Goal: Transaction & Acquisition: Purchase product/service

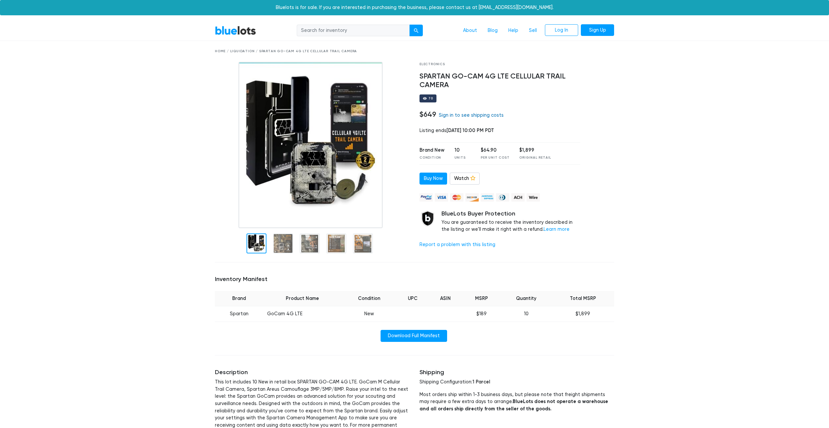
click at [490, 117] on link "Sign in to see shipping costs" at bounding box center [471, 115] width 65 height 6
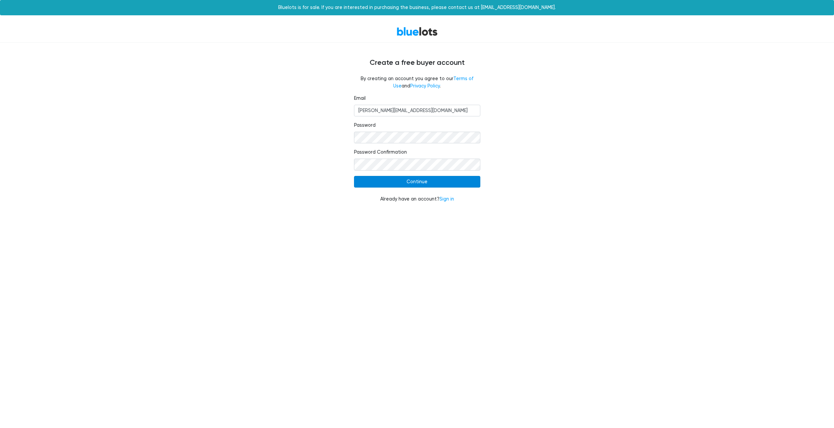
click at [392, 182] on input "Continue" at bounding box center [417, 182] width 126 height 12
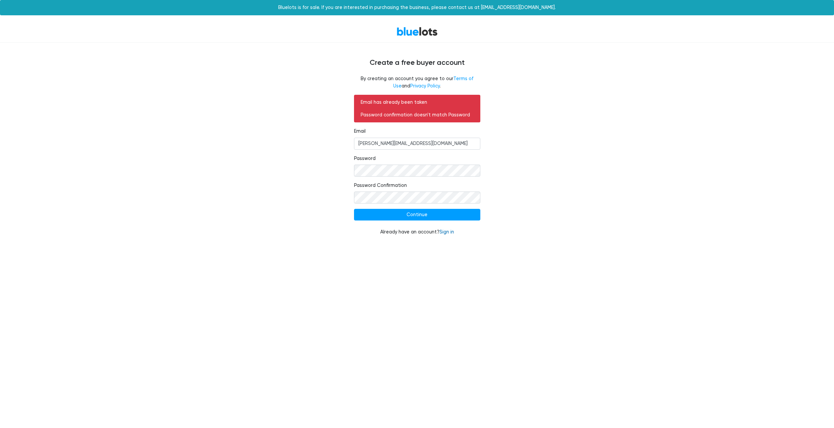
click at [446, 231] on link "Sign in" at bounding box center [447, 232] width 15 height 6
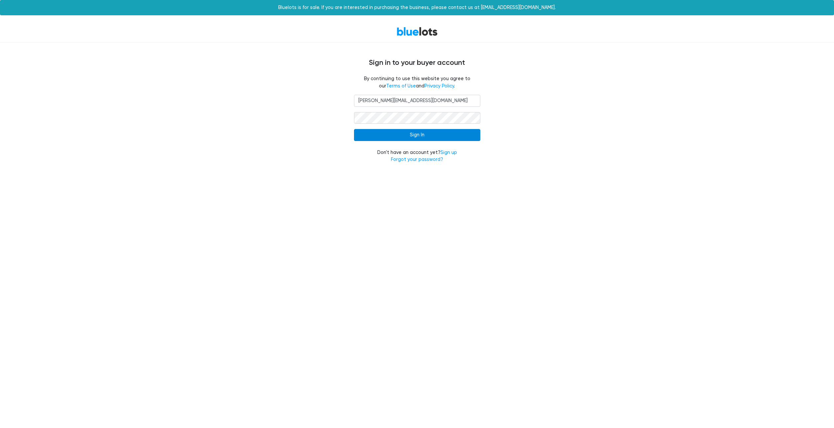
type input "[PERSON_NAME][EMAIL_ADDRESS][DOMAIN_NAME]"
click at [430, 137] on input "Sign In" at bounding box center [417, 135] width 126 height 12
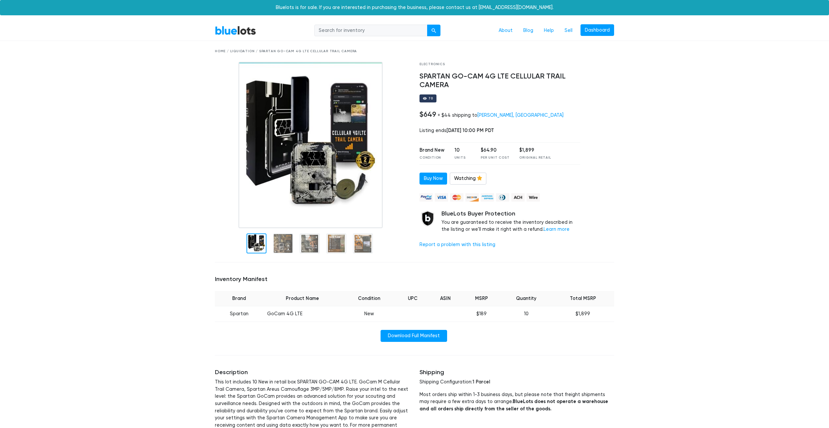
click at [239, 36] on div "BlueLots About Blog Help Sell Dashboard" at bounding box center [414, 30] width 409 height 13
click at [239, 33] on link "BlueLots" at bounding box center [235, 31] width 41 height 10
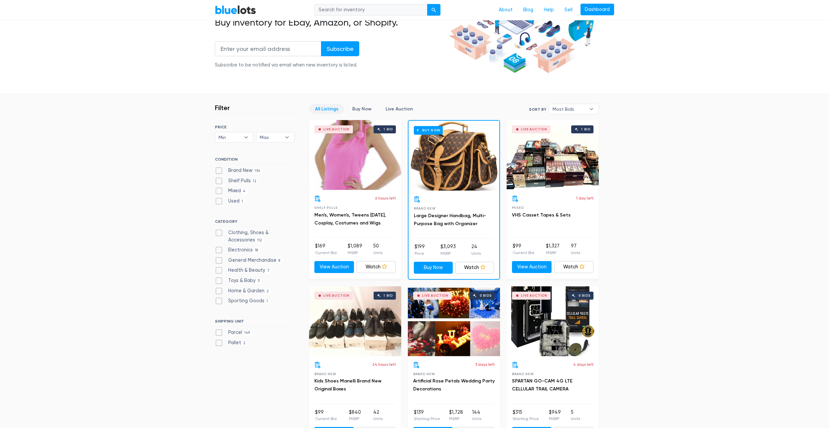
scroll to position [113, 0]
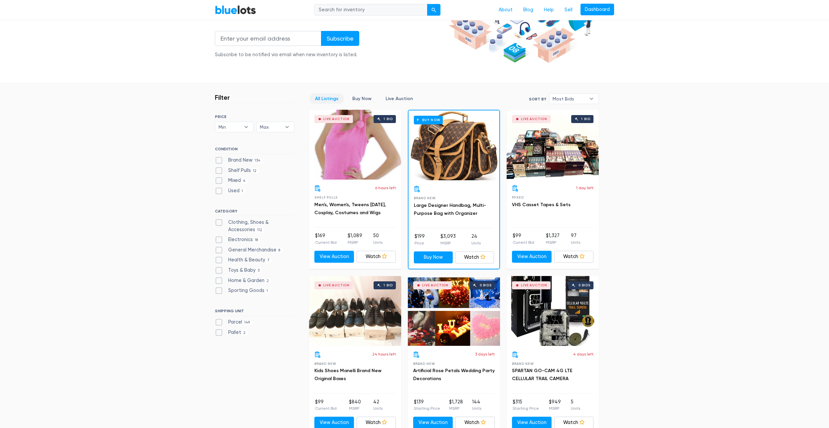
click at [246, 160] on label "Brand New 134" at bounding box center [239, 160] width 48 height 7
click at [219, 160] on New"] "Brand New 134" at bounding box center [217, 159] width 4 height 4
checkbox New"] "true"
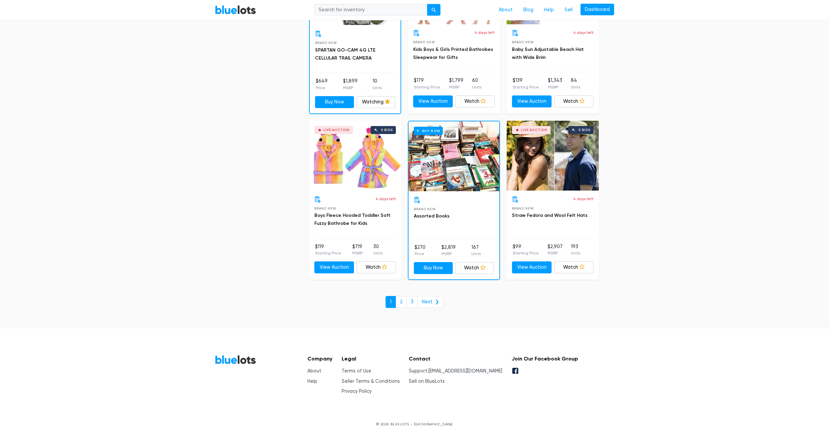
scroll to position [2752, 0]
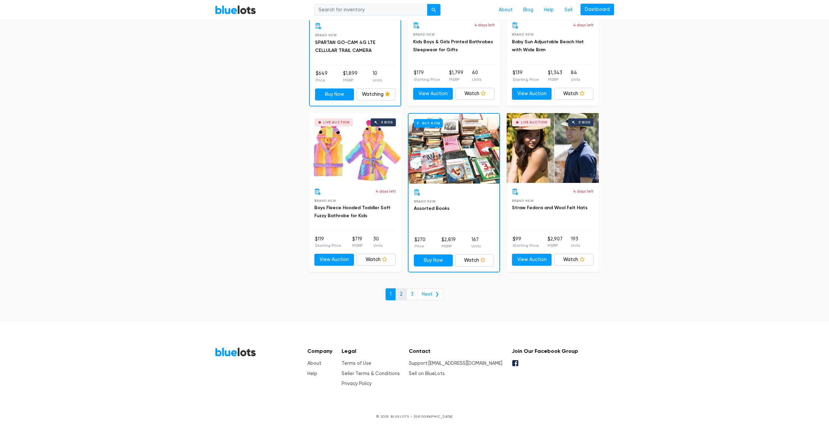
click at [404, 295] on link "2" at bounding box center [400, 294] width 11 height 12
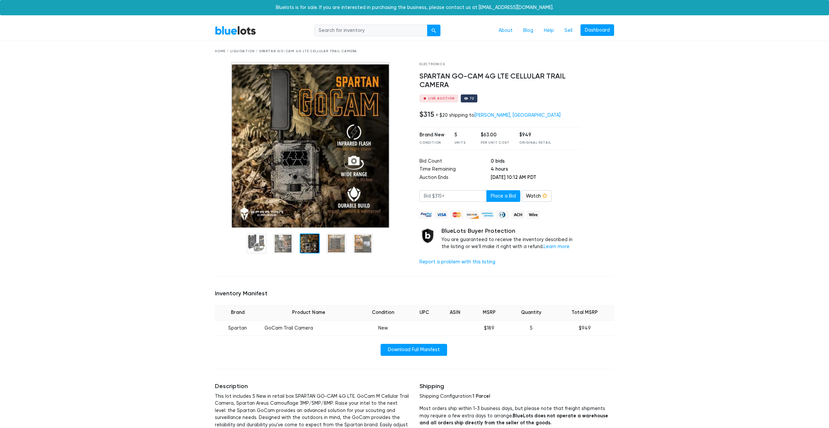
click at [312, 246] on div at bounding box center [310, 243] width 20 height 20
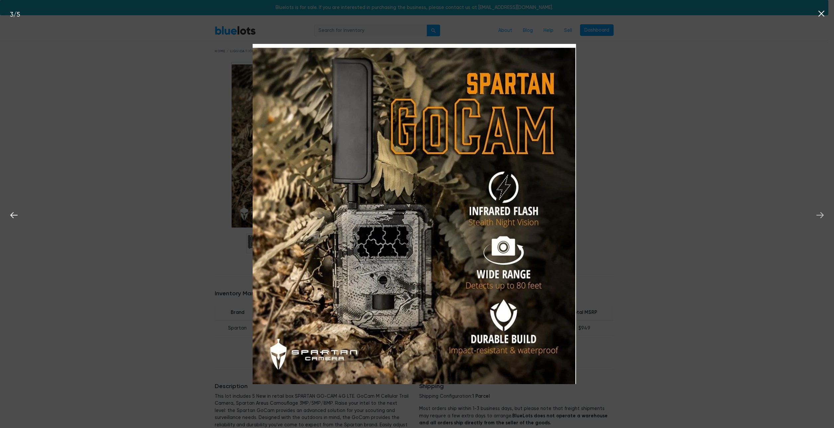
click at [823, 215] on icon at bounding box center [820, 215] width 7 height 6
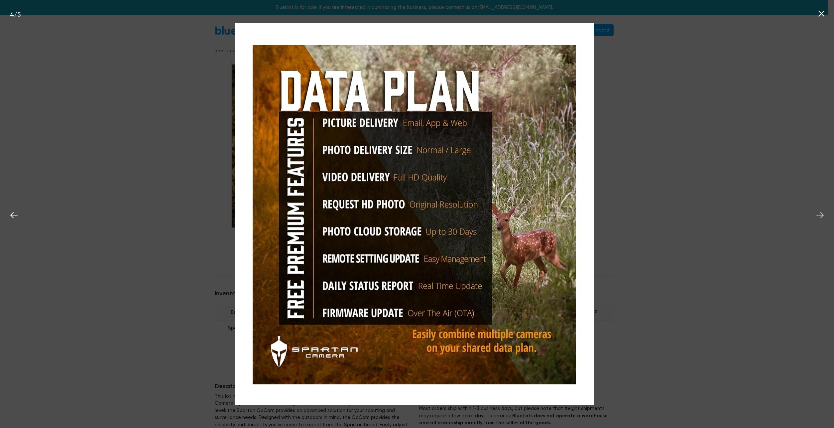
click at [823, 215] on icon at bounding box center [820, 215] width 7 height 6
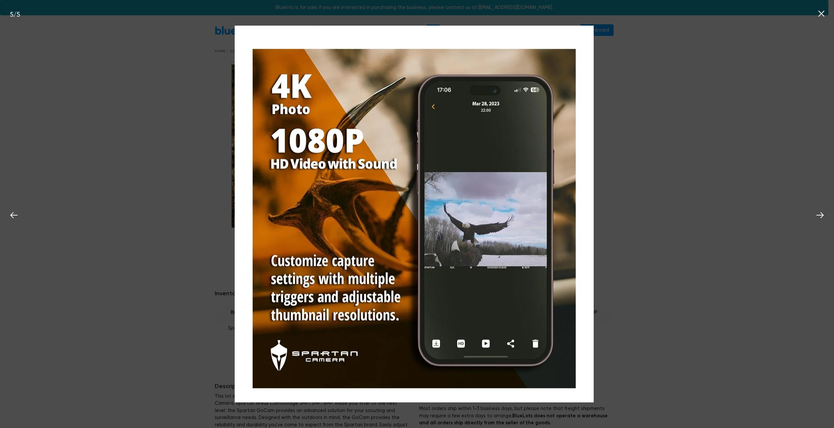
click at [729, 193] on div "5 / 5" at bounding box center [417, 214] width 834 height 428
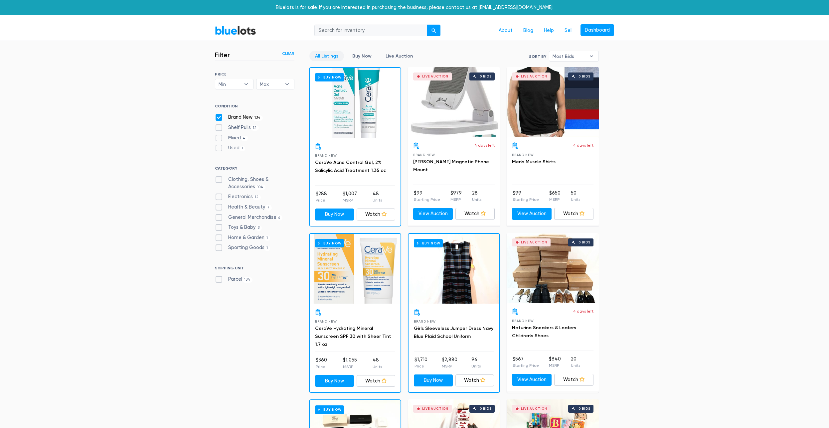
scroll to position [2594, 0]
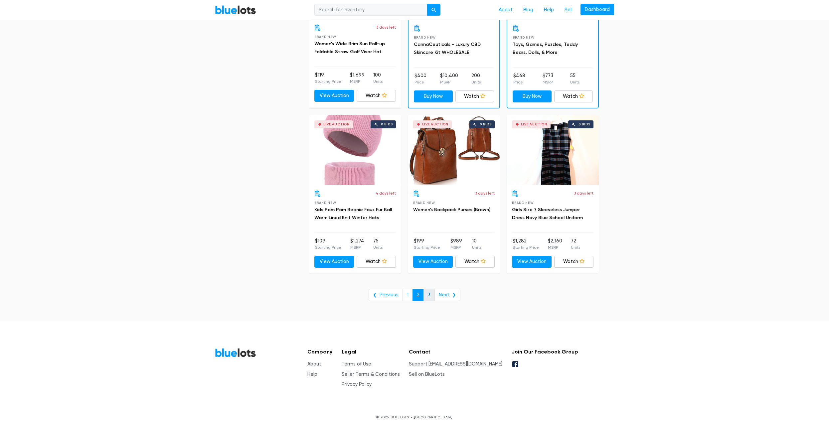
click at [431, 294] on link "3" at bounding box center [428, 295] width 11 height 12
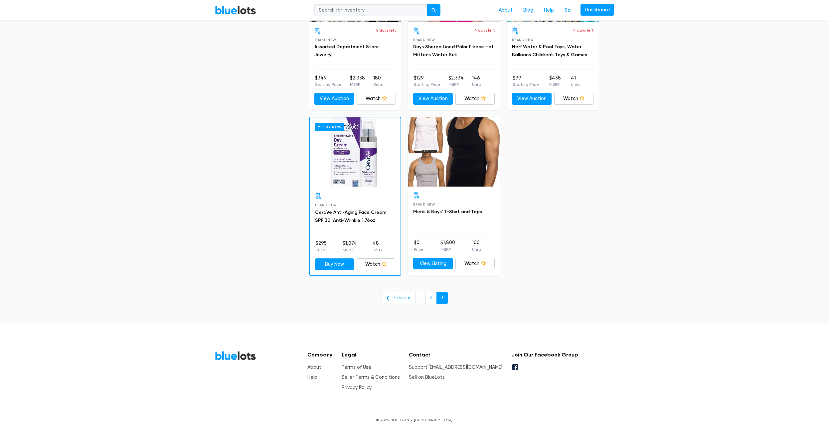
scroll to position [2594, 0]
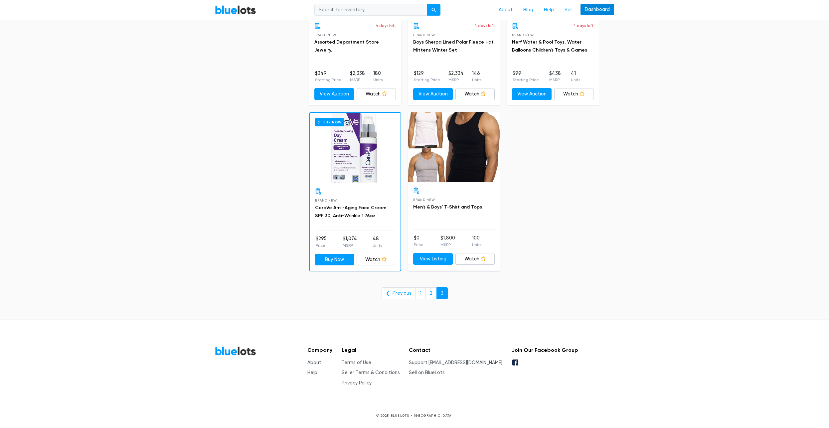
click at [601, 8] on link "Dashboard" at bounding box center [597, 10] width 34 height 12
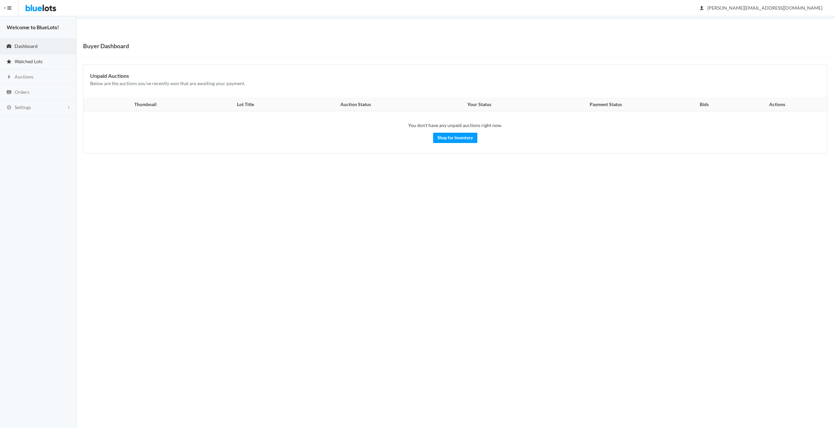
click at [20, 62] on span "Watched Lots" at bounding box center [29, 62] width 28 height 6
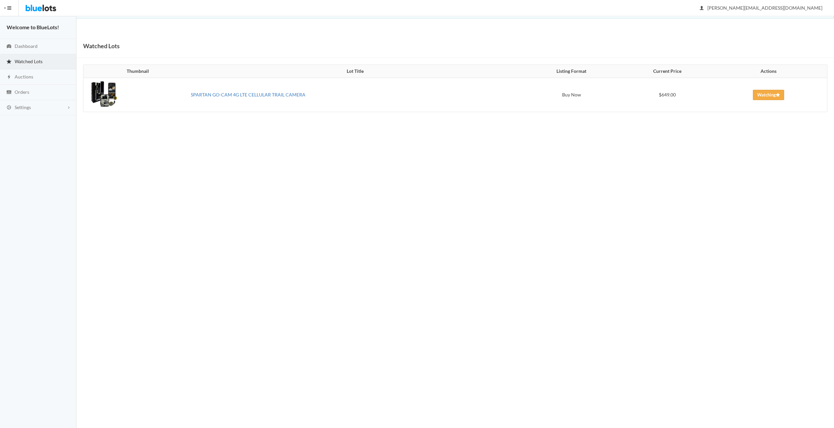
click at [222, 94] on link "SPARTAN GO-CAM 4G LTE CELLULAR TRAIL CAMERA" at bounding box center [248, 95] width 115 height 6
